Goal: Communication & Community: Ask a question

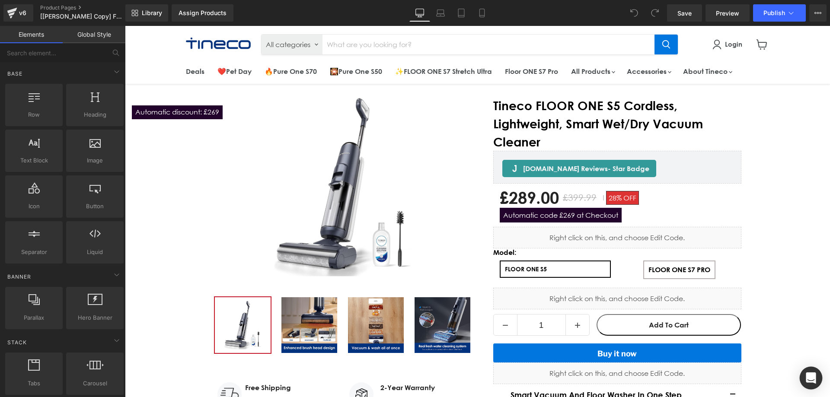
click at [808, 372] on div "Open Intercom Messenger" at bounding box center [811, 378] width 23 height 23
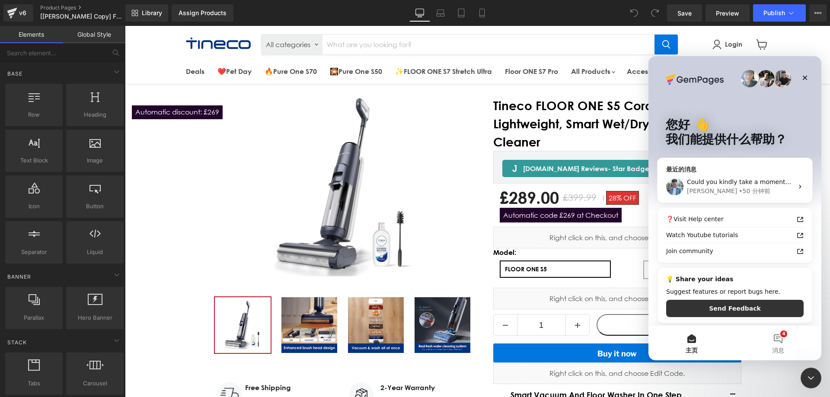
click at [728, 186] on div "Could you kindly take a moment to review the page and let us know if it works f…" at bounding box center [740, 182] width 106 height 9
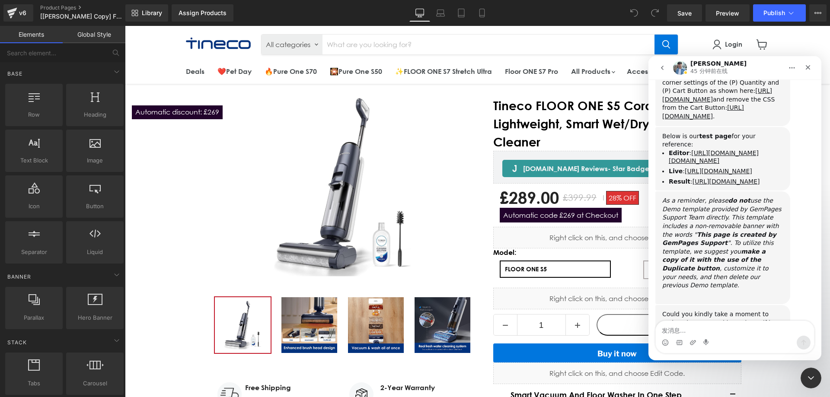
scroll to position [2713, 0]
click at [719, 325] on textarea "发消息..." at bounding box center [735, 328] width 158 height 15
click at [205, 112] on div at bounding box center [415, 185] width 830 height 371
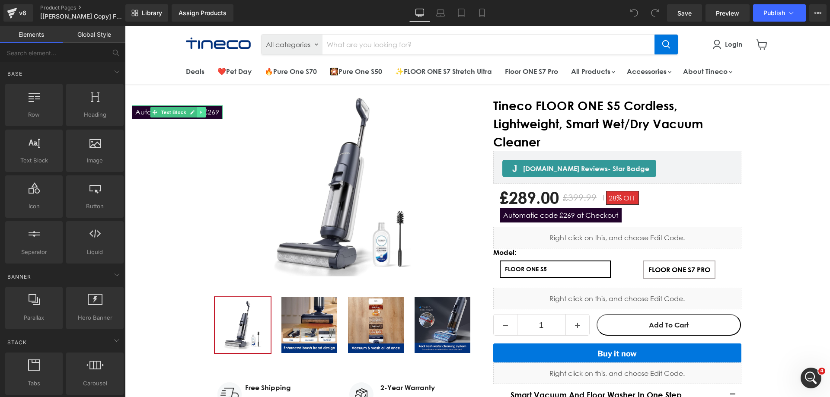
click at [203, 115] on link "Main content" at bounding box center [201, 112] width 9 height 10
click at [184, 115] on link "Main content" at bounding box center [187, 112] width 9 height 10
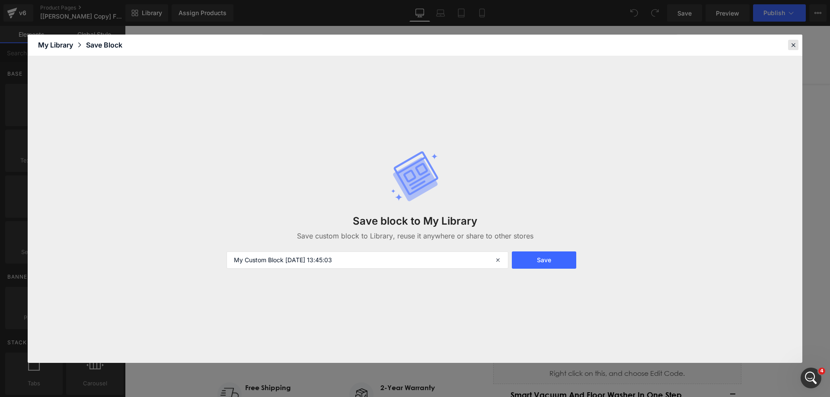
drag, startPoint x: 661, startPoint y: 20, endPoint x: 794, endPoint y: 42, distance: 134.9
click at [794, 42] on icon at bounding box center [793, 45] width 8 height 8
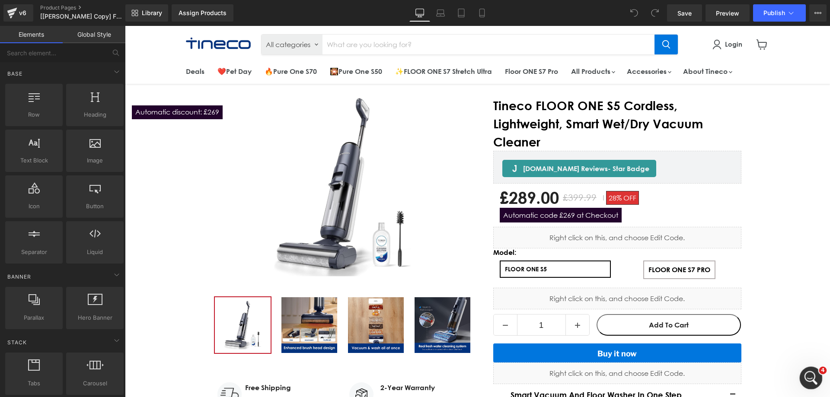
click at [813, 376] on icon "打开 Intercom Messenger" at bounding box center [810, 377] width 14 height 14
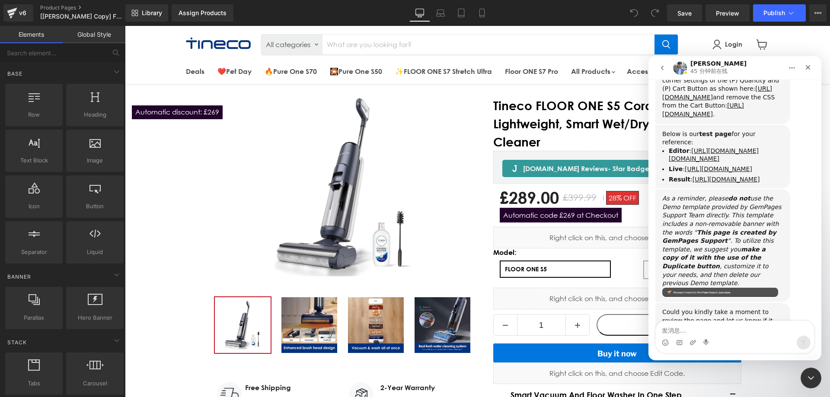
click at [694, 328] on textarea "发消息..." at bounding box center [735, 328] width 158 height 15
type textarea "Hi [PERSON_NAME]"
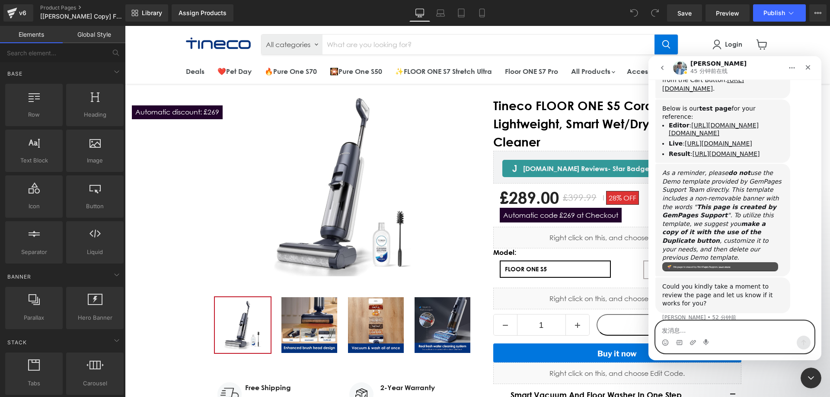
click at [710, 324] on textarea "发消息..." at bounding box center [735, 328] width 158 height 15
paste textarea "Can I directly save the section of the page you helped me create into my librar…"
type textarea "Can I directly save the section of the page you helped me create into my librar…"
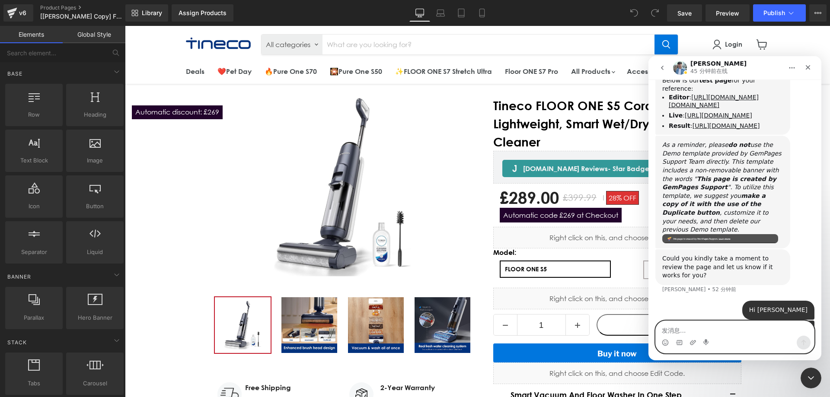
scroll to position [2775, 0]
